Goal: Task Accomplishment & Management: Complete application form

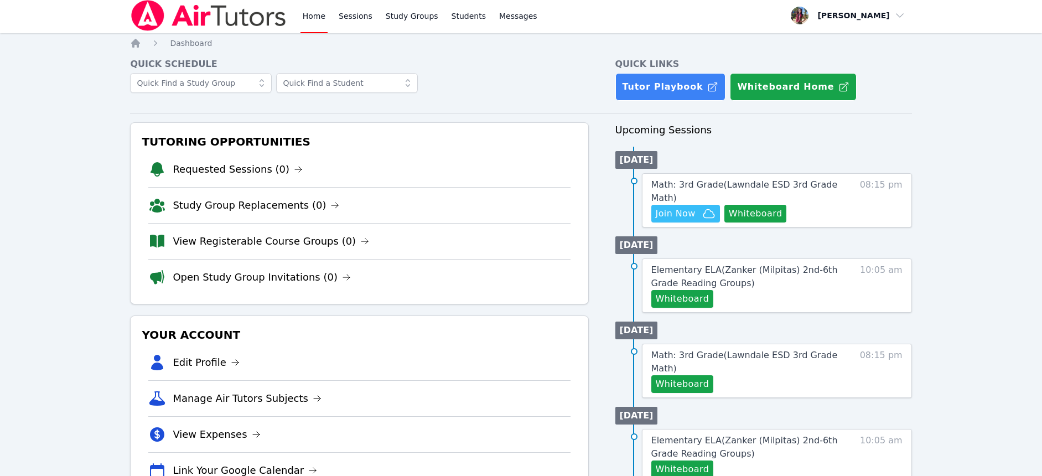
drag, startPoint x: 49, startPoint y: 39, endPoint x: 41, endPoint y: 22, distance: 18.3
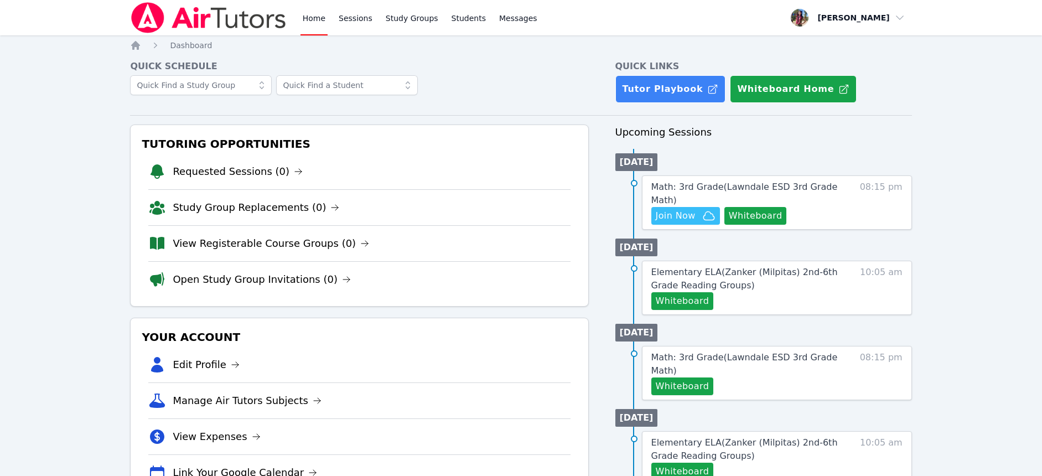
drag, startPoint x: 41, startPoint y: 22, endPoint x: 24, endPoint y: -24, distance: 48.8
click at [24, 0] on html "Home Sessions Study Groups Students Messages Open user menu Janette Sacdalan Op…" at bounding box center [521, 238] width 1042 height 476
click at [702, 220] on icon "button" at bounding box center [708, 215] width 13 height 13
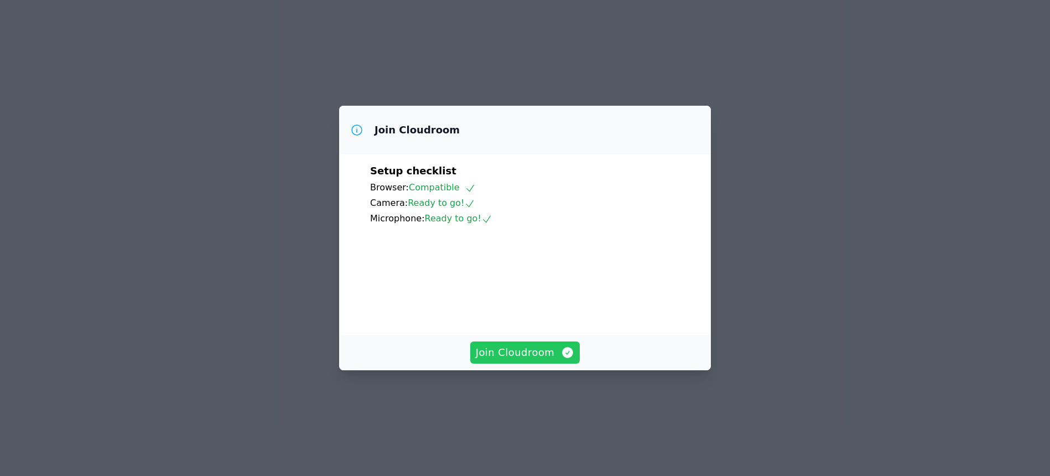
click at [556, 360] on span "Join Cloudroom" at bounding box center [525, 352] width 99 height 15
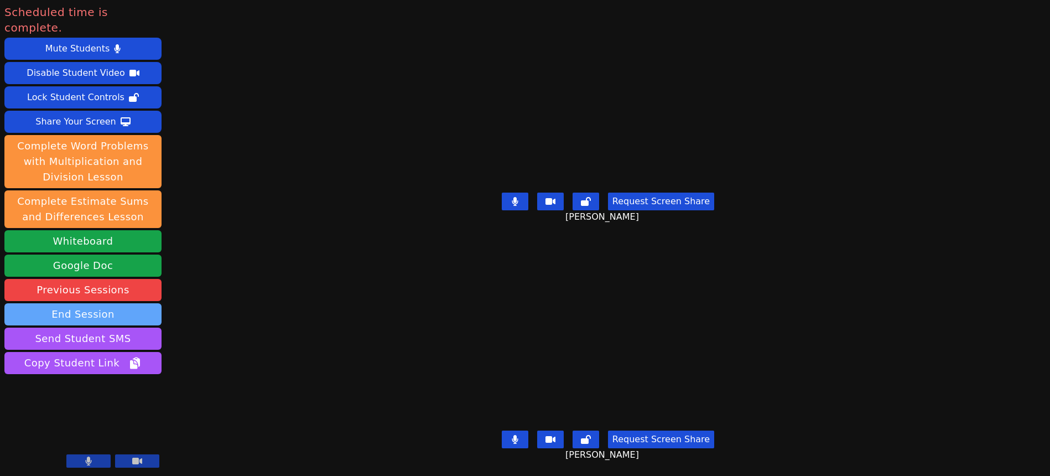
click at [149, 303] on button "End Session" at bounding box center [82, 314] width 157 height 22
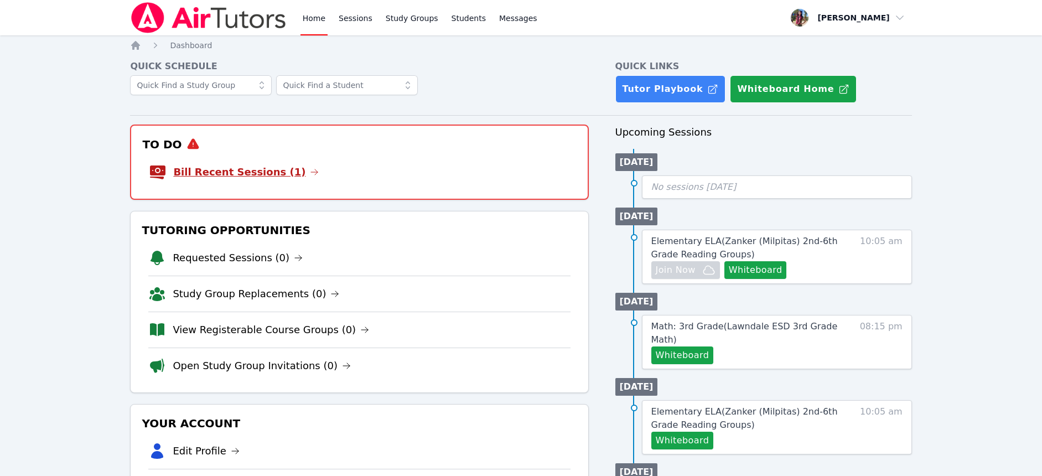
click at [288, 165] on link "Bill Recent Sessions (1)" at bounding box center [246, 171] width 146 height 15
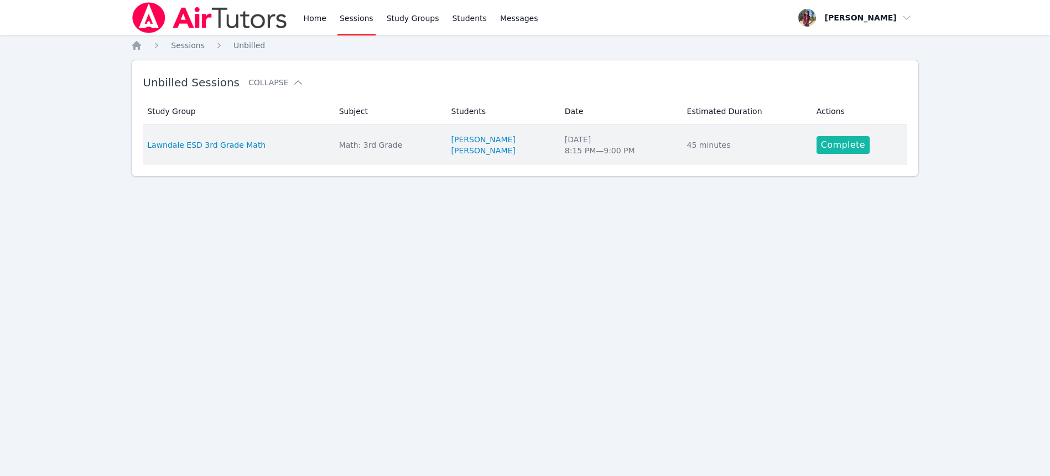
click at [843, 141] on link "Complete" at bounding box center [843, 145] width 53 height 18
click at [843, 141] on div "Home Sessions Study Groups Students Messages Open user menu [PERSON_NAME] Open …" at bounding box center [525, 238] width 1050 height 476
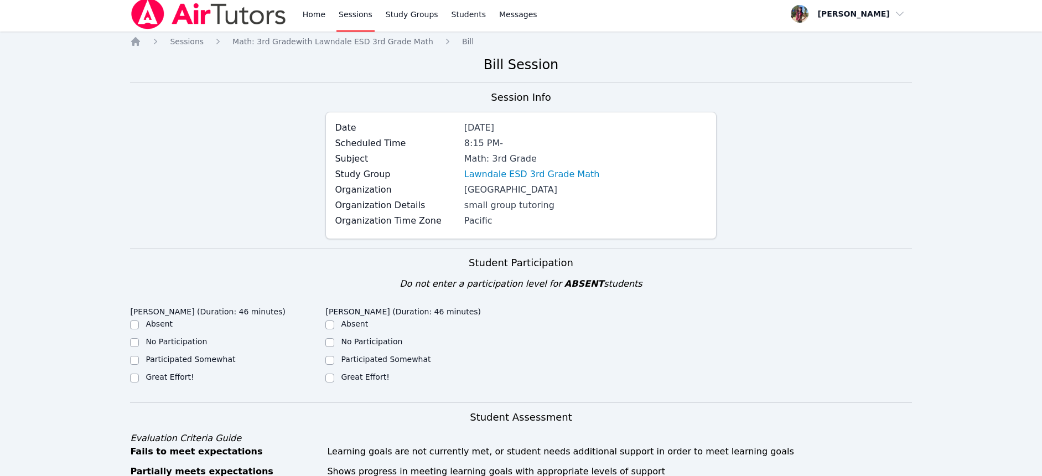
scroll to position [4, 0]
click at [161, 375] on label "Great Effort!" at bounding box center [170, 376] width 48 height 9
click at [139, 375] on input "Great Effort!" at bounding box center [134, 377] width 9 height 9
click at [161, 375] on label "Great Effort!" at bounding box center [170, 376] width 48 height 9
click at [139, 375] on input "Great Effort!" at bounding box center [134, 377] width 9 height 9
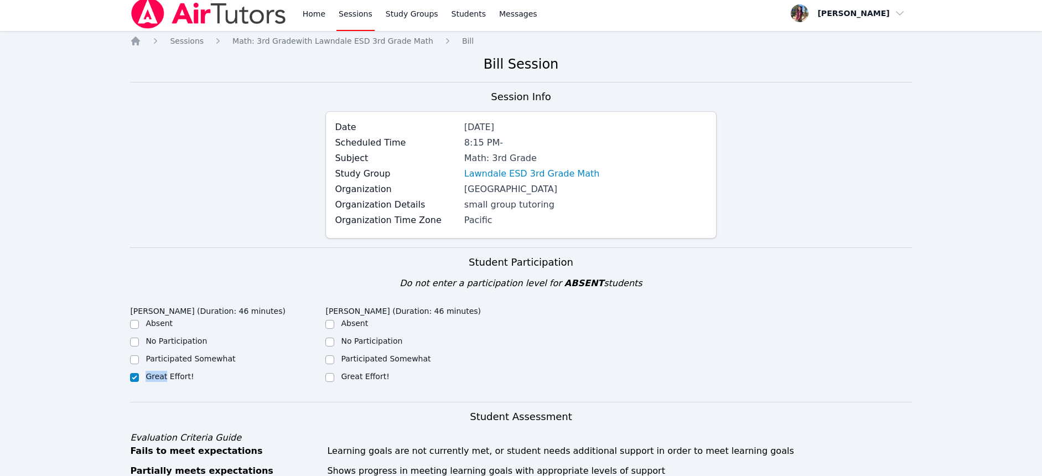
checkbox input "true"
click at [351, 376] on label "Great Effort!" at bounding box center [365, 376] width 48 height 9
click at [334, 376] on input "Great Effort!" at bounding box center [329, 377] width 9 height 9
click at [351, 376] on label "Great Effort!" at bounding box center [365, 376] width 48 height 9
click at [334, 376] on input "Great Effort!" at bounding box center [329, 377] width 9 height 9
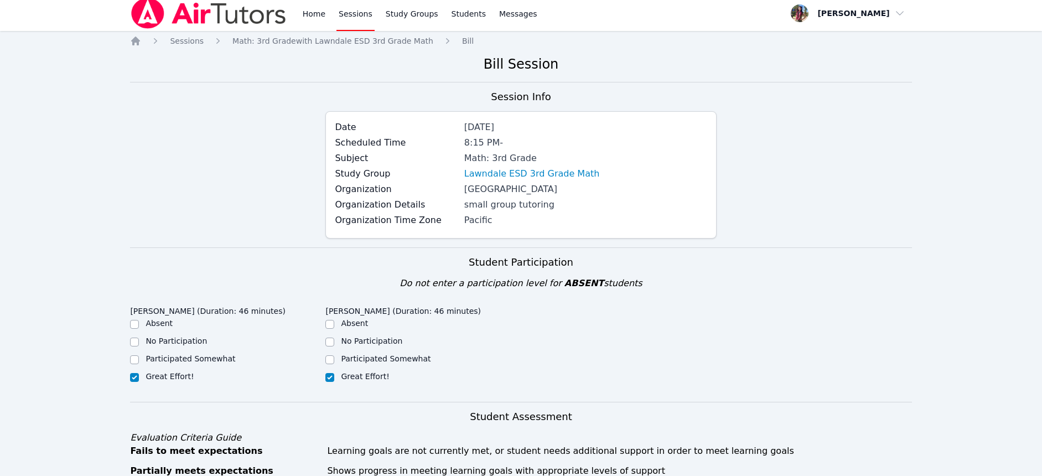
checkbox input "true"
click at [244, 376] on div "Great Effort!" at bounding box center [227, 377] width 195 height 13
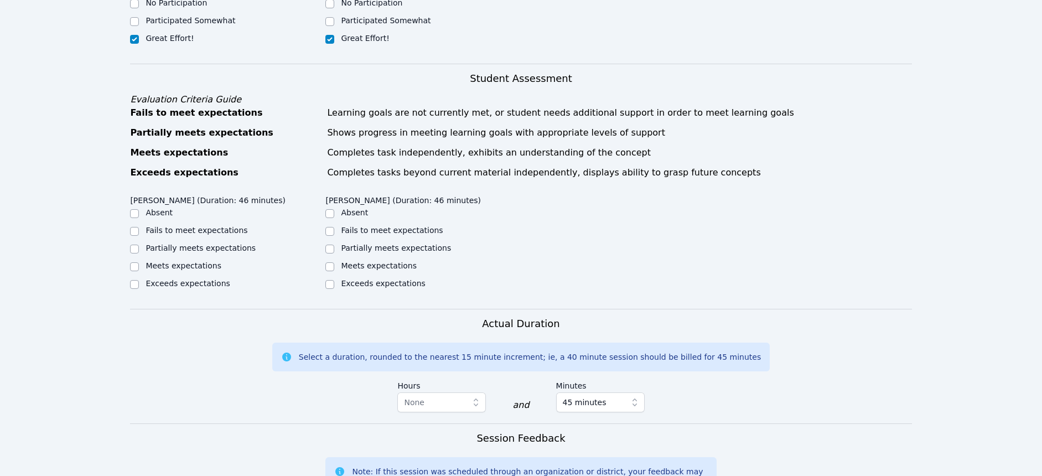
scroll to position [359, 0]
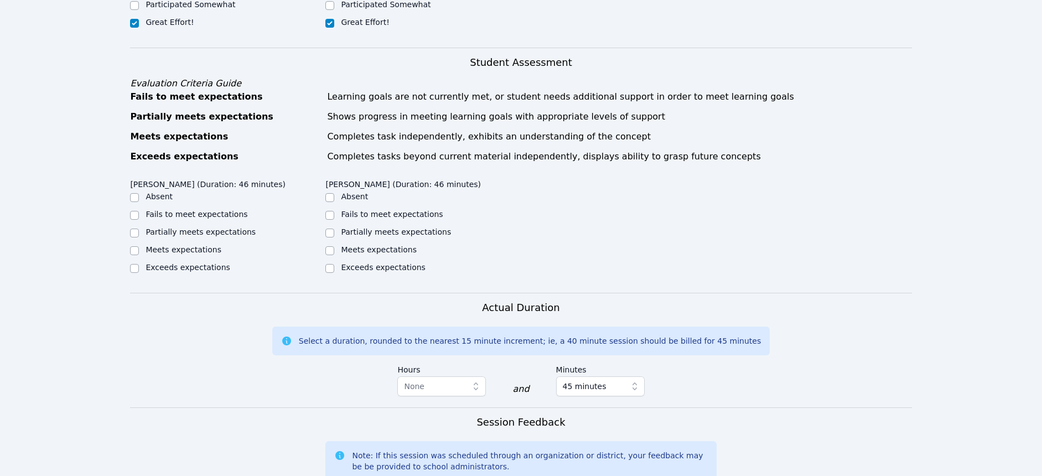
click at [195, 255] on div "Meets expectations" at bounding box center [227, 250] width 195 height 13
click at [207, 251] on label "Meets expectations" at bounding box center [184, 249] width 76 height 9
click at [139, 251] on input "Meets expectations" at bounding box center [134, 250] width 9 height 9
checkbox input "true"
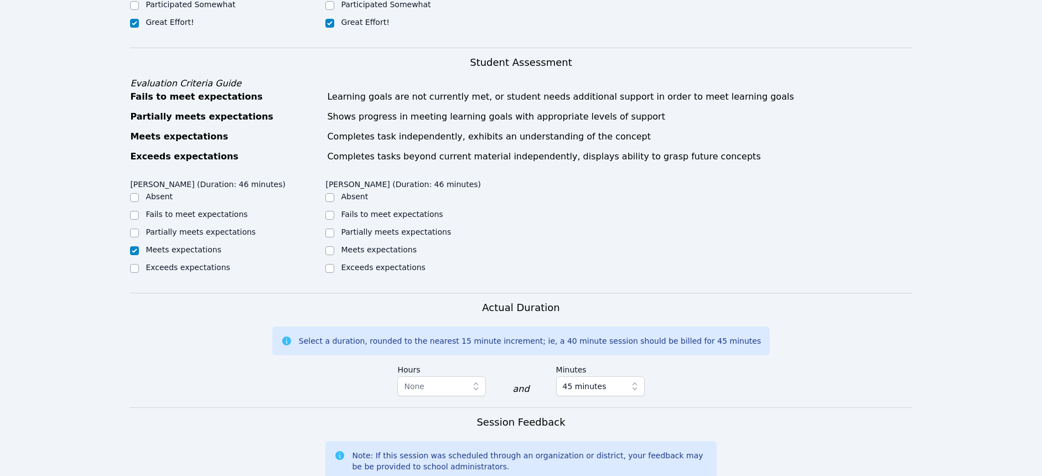
click at [335, 246] on div "Meets expectations" at bounding box center [422, 250] width 195 height 13
click at [334, 249] on div "Meets expectations" at bounding box center [422, 250] width 195 height 13
click at [335, 249] on div "Meets expectations" at bounding box center [422, 250] width 195 height 13
click at [330, 251] on input "Meets expectations" at bounding box center [329, 250] width 9 height 9
checkbox input "true"
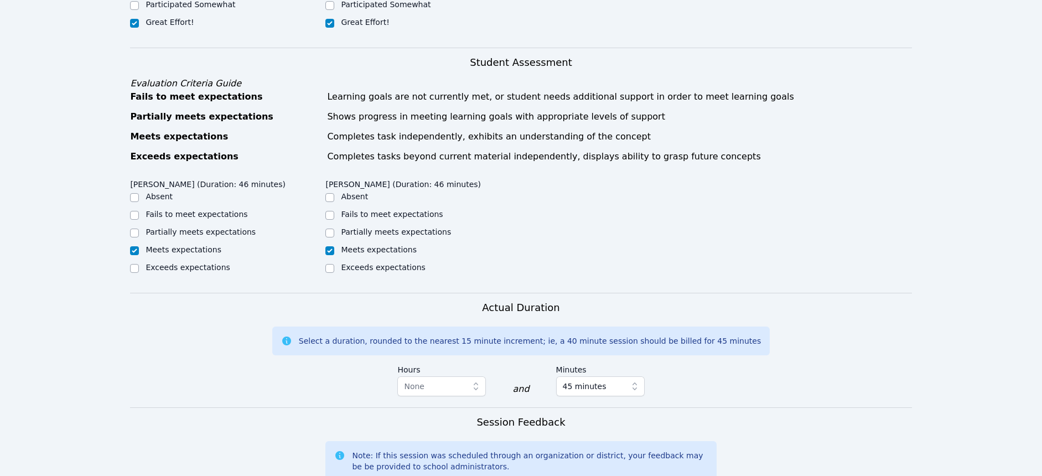
click at [266, 287] on div "[PERSON_NAME] (Duration: 46 minutes) Absent Fails to meet expectations Partiall…" at bounding box center [520, 233] width 781 height 118
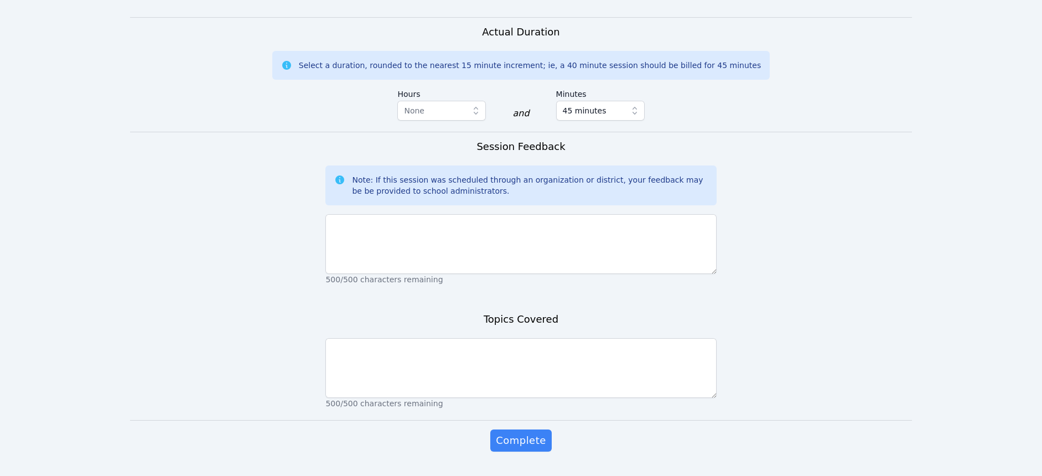
scroll to position [646, 0]
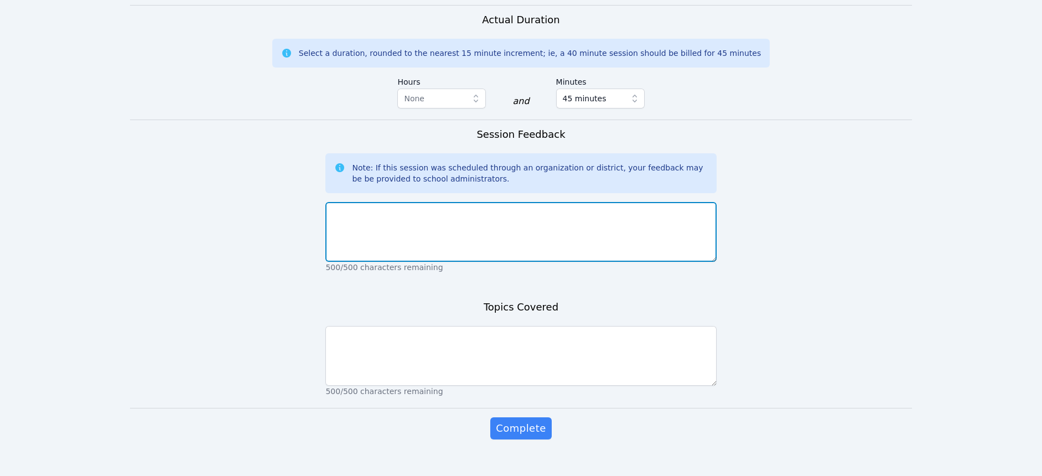
click at [390, 248] on textarea at bounding box center [520, 232] width 391 height 60
click at [365, 216] on textarea at bounding box center [520, 232] width 391 height 60
type textarea "Students did an excellent job participating and working on their worksheets!"
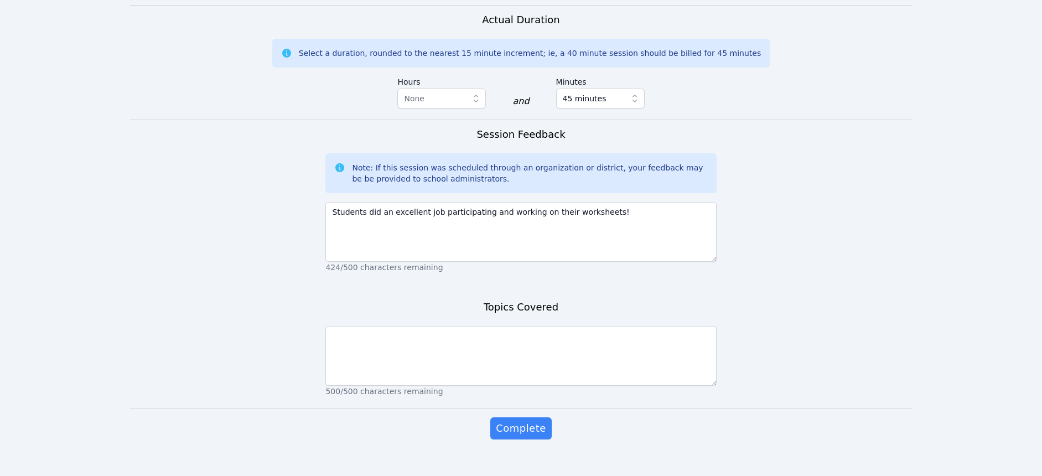
click at [376, 319] on div "Topics Covered 500/500 characters remaining" at bounding box center [520, 353] width 391 height 108
drag, startPoint x: 376, startPoint y: 319, endPoint x: 376, endPoint y: 327, distance: 8.3
click at [376, 319] on div "Topics Covered 500/500 characters remaining" at bounding box center [520, 353] width 391 height 108
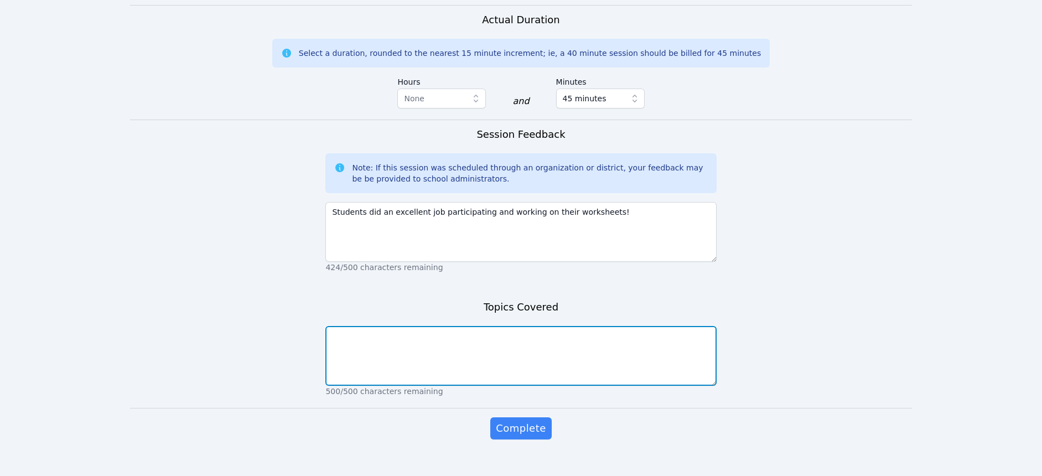
click at [376, 332] on textarea at bounding box center [520, 356] width 391 height 60
type textarea "E"
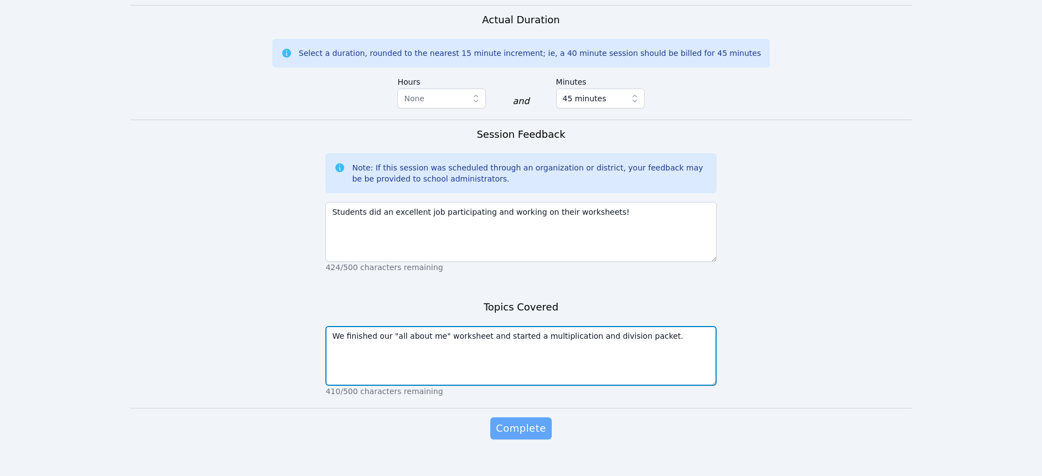
type textarea "We finished our "all about me" worksheet and started a multiplication and divis…"
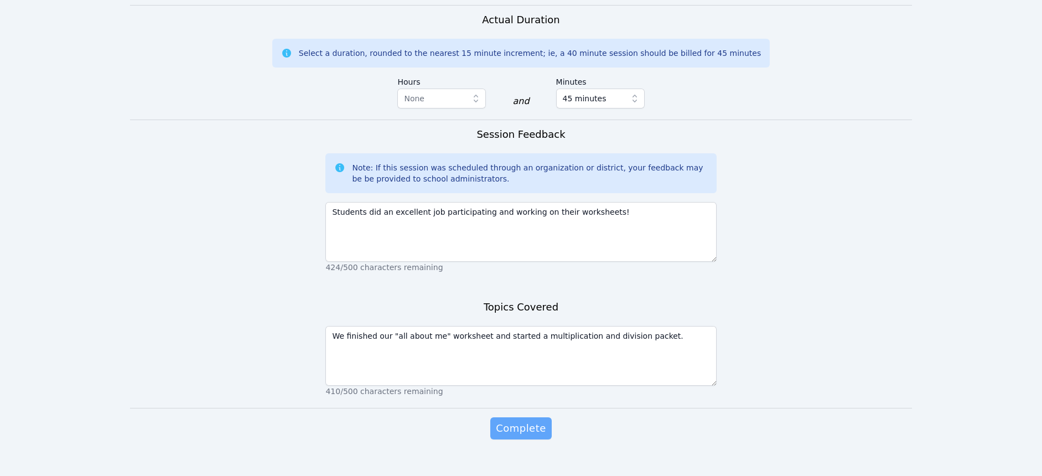
click at [532, 421] on span "Complete" at bounding box center [521, 428] width 50 height 15
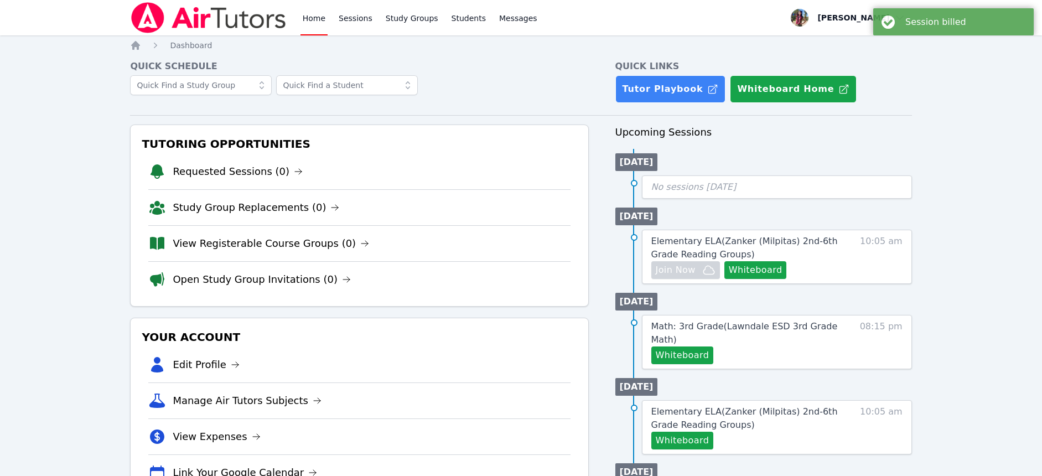
scroll to position [2, 0]
